Goal: Information Seeking & Learning: Learn about a topic

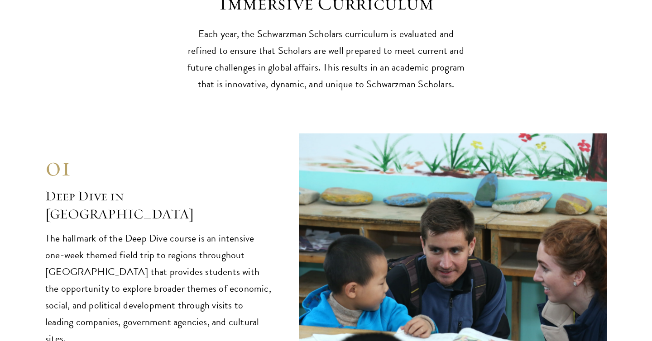
scroll to position [3515, 0]
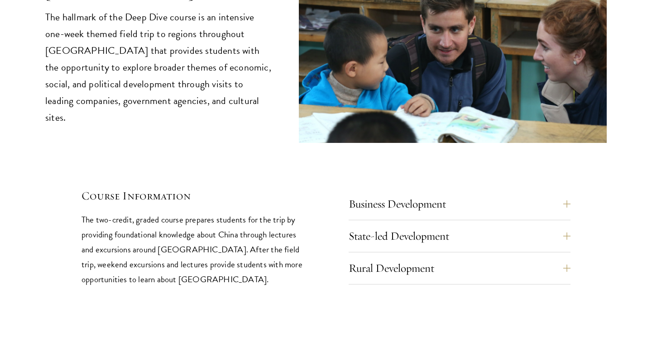
scroll to position [3753, 0]
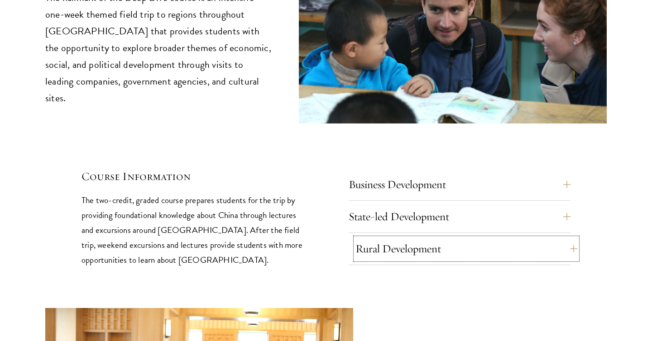
click at [391, 238] on button "Rural Development" at bounding box center [466, 249] width 222 height 22
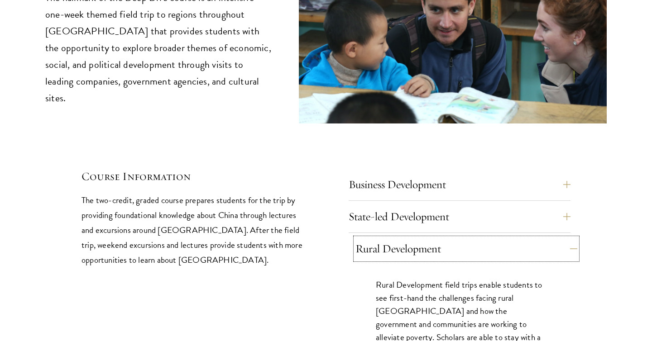
scroll to position [3759, 0]
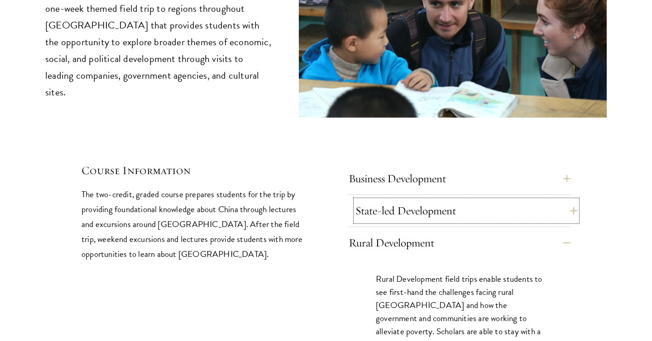
click at [396, 200] on button "State-led Development" at bounding box center [466, 211] width 222 height 22
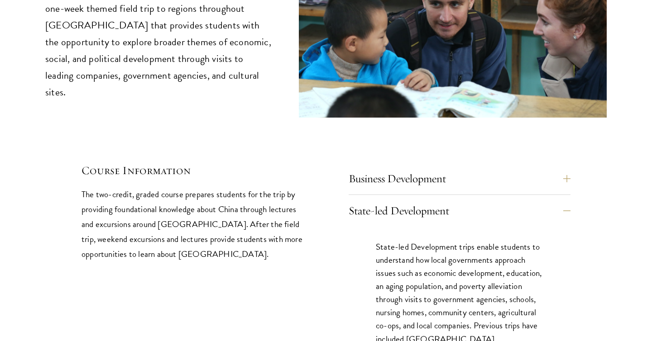
click at [408, 168] on div "Business Development Business Development trips take students to cutting edge c…" at bounding box center [460, 181] width 222 height 27
click at [408, 168] on button "Business Development" at bounding box center [466, 179] width 222 height 22
